Goal: Information Seeking & Learning: Learn about a topic

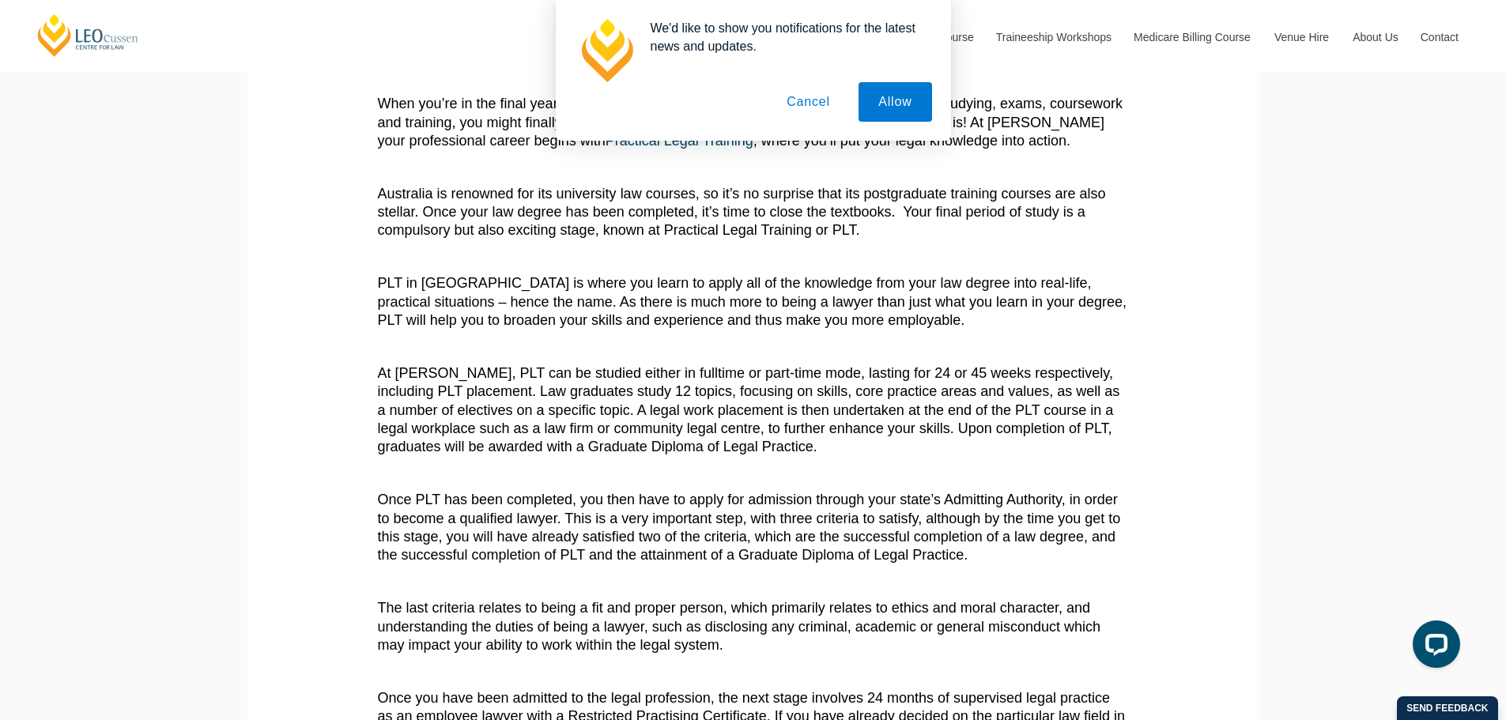
scroll to position [334, 0]
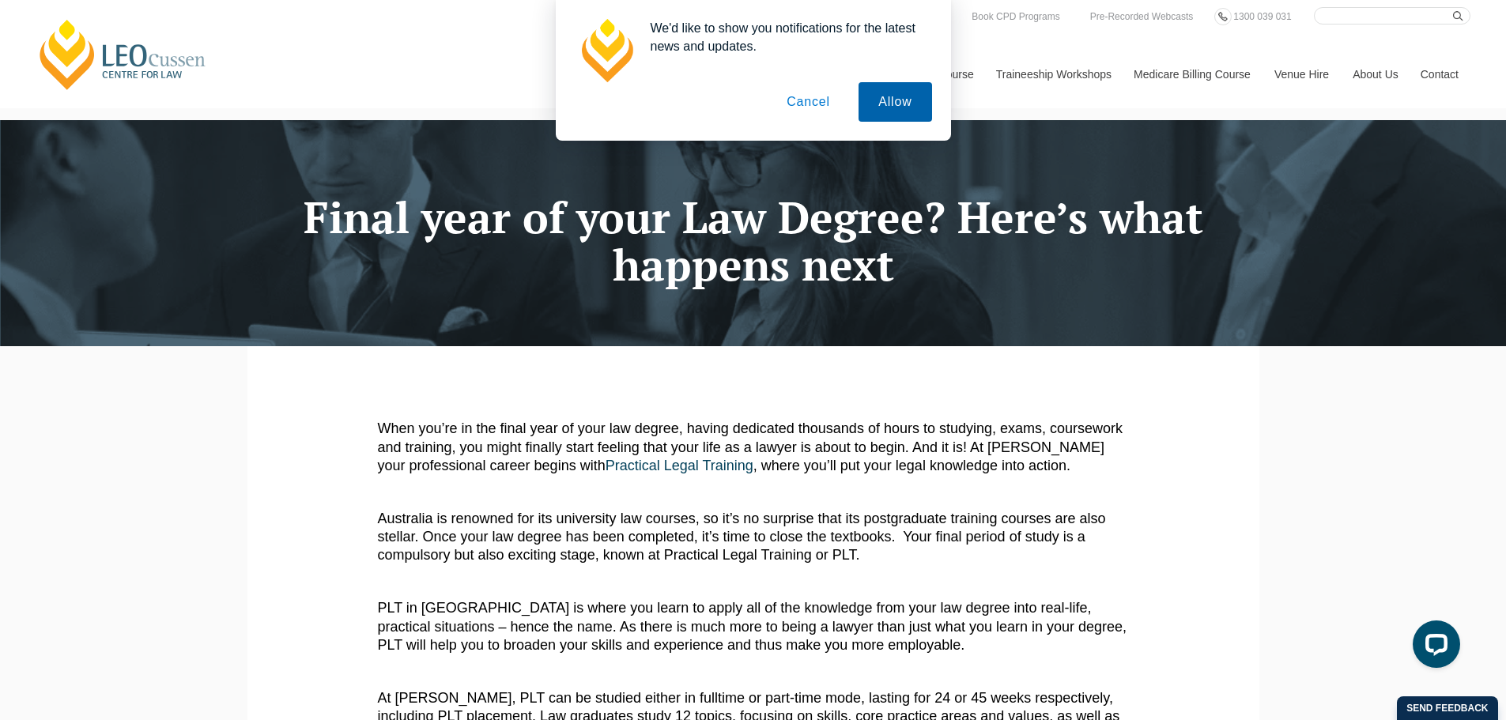
click at [895, 90] on button "Allow" at bounding box center [895, 102] width 73 height 40
